Goal: Find specific page/section: Find specific page/section

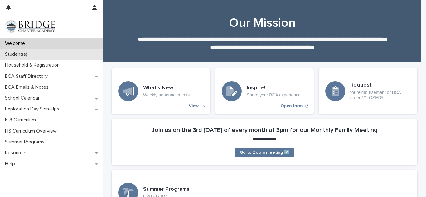
click at [17, 55] on p "Student(s)" at bounding box center [17, 54] width 30 height 6
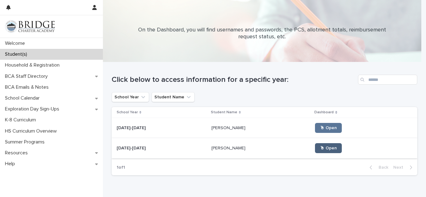
click at [320, 149] on span "🖱 Open" at bounding box center [328, 148] width 17 height 4
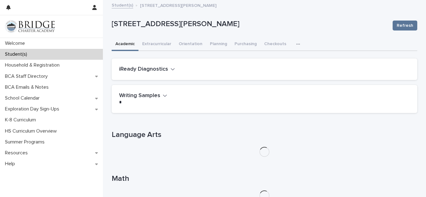
click at [296, 46] on icon "button" at bounding box center [298, 44] width 4 height 4
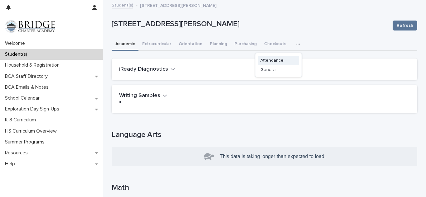
click at [271, 62] on span "Attendance" at bounding box center [271, 60] width 23 height 4
